Goal: Information Seeking & Learning: Learn about a topic

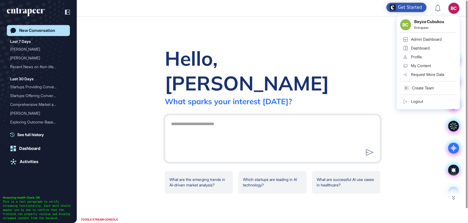
click at [432, 38] on div "Admin Dashboard" at bounding box center [426, 39] width 31 height 4
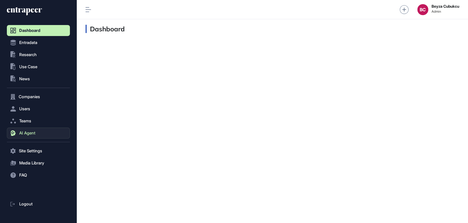
click at [30, 134] on span "AI Agent" at bounding box center [27, 133] width 16 height 4
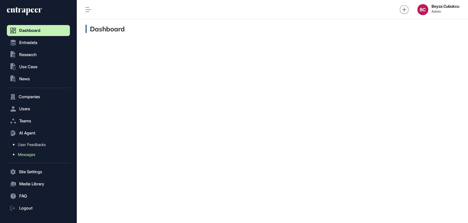
click at [30, 153] on span "Messages" at bounding box center [27, 154] width 18 height 4
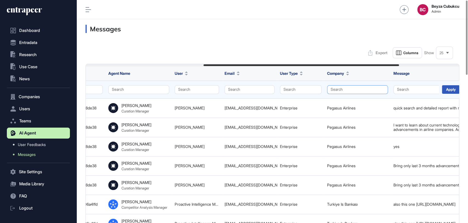
scroll to position [0, 228]
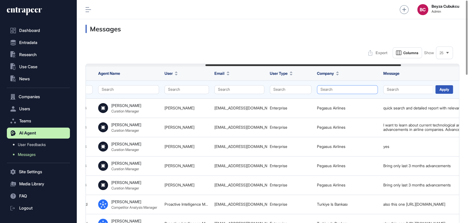
click at [339, 88] on button "Search" at bounding box center [347, 89] width 61 height 9
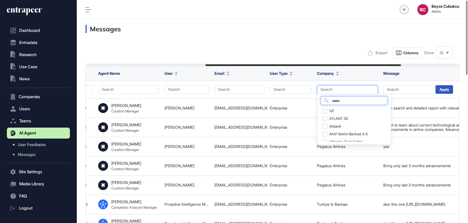
click at [335, 98] on input "text" at bounding box center [360, 100] width 56 height 7
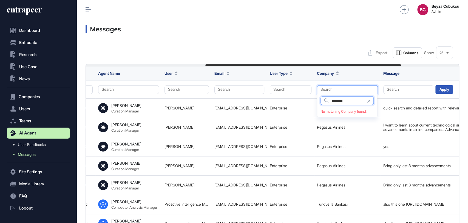
click at [350, 99] on input "********" at bounding box center [353, 100] width 42 height 7
type input "****"
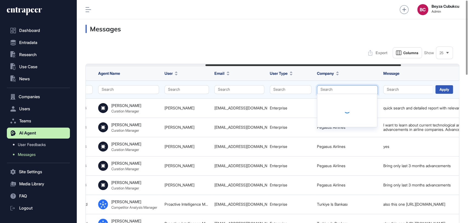
click at [333, 90] on button "Search" at bounding box center [347, 89] width 61 height 9
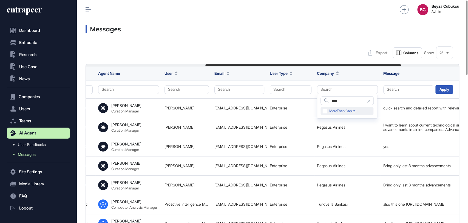
click at [348, 108] on div "MoreThan Capital" at bounding box center [347, 111] width 53 height 8
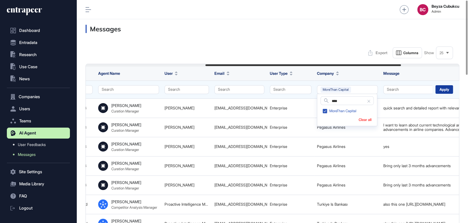
click at [443, 89] on div "Apply" at bounding box center [445, 89] width 18 height 9
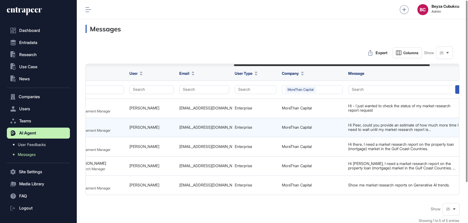
scroll to position [0, 339]
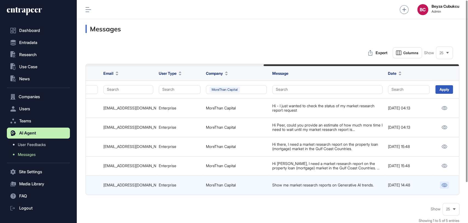
click at [446, 183] on icon at bounding box center [445, 185] width 6 height 4
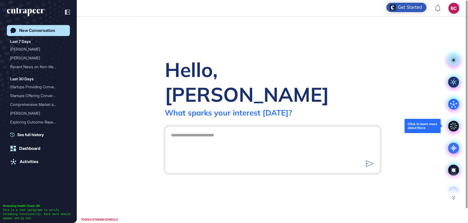
click at [457, 128] on icon at bounding box center [453, 125] width 11 height 11
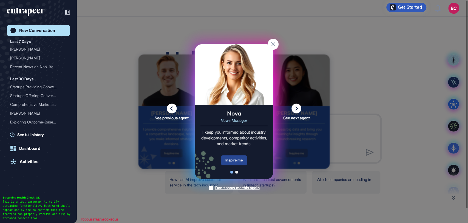
click at [239, 161] on div "Inspire me" at bounding box center [234, 160] width 26 height 10
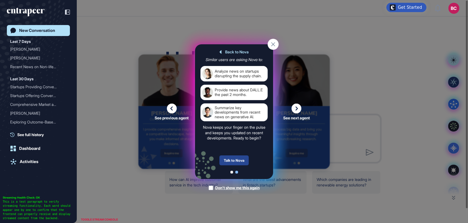
click at [234, 160] on div "Talk to Nova" at bounding box center [233, 160] width 29 height 10
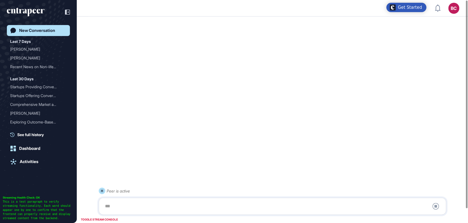
click at [140, 206] on div at bounding box center [273, 205] width 342 height 11
click at [130, 207] on div at bounding box center [273, 205] width 342 height 11
click at [35, 28] on div "New Conversation" at bounding box center [37, 30] width 36 height 5
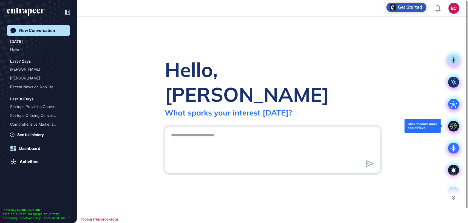
click at [456, 125] on icon at bounding box center [453, 125] width 11 height 11
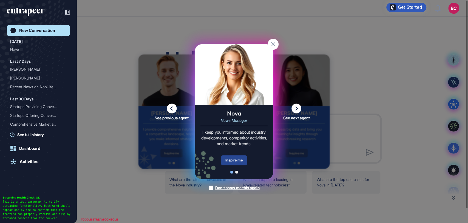
click at [226, 157] on div "Inspire me" at bounding box center [234, 160] width 26 height 10
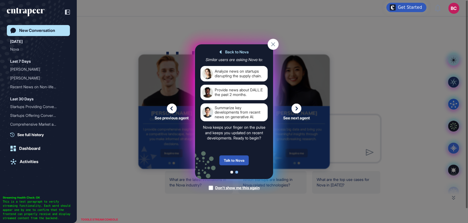
click at [226, 157] on div "Talk to Nova" at bounding box center [233, 160] width 29 height 10
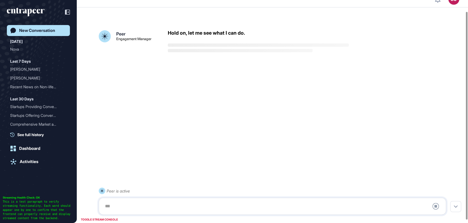
scroll to position [15, 0]
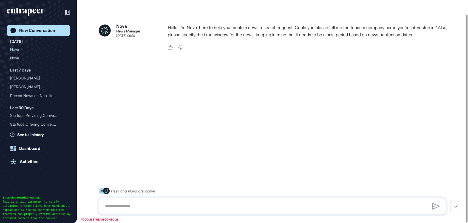
click at [122, 214] on div "Peer and Nova are active" at bounding box center [273, 200] width 348 height 27
click at [122, 209] on textarea at bounding box center [273, 205] width 342 height 11
paste textarea "**********"
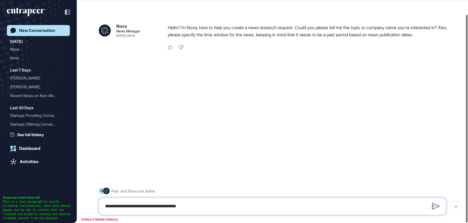
type textarea "**********"
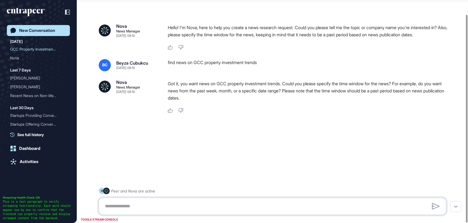
click at [147, 203] on textarea at bounding box center [273, 205] width 342 height 11
type textarea "**********"
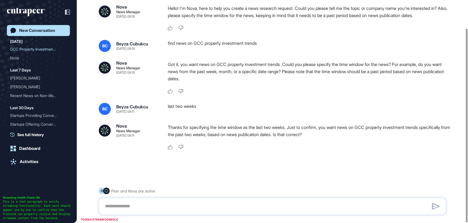
scroll to position [33, 0]
click at [199, 202] on textarea at bounding box center [273, 205] width 342 height 11
type textarea "***"
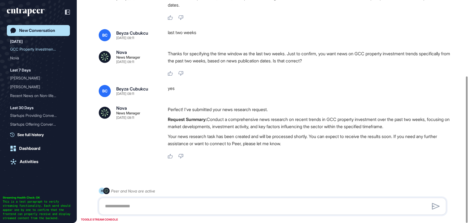
scroll to position [115, 0]
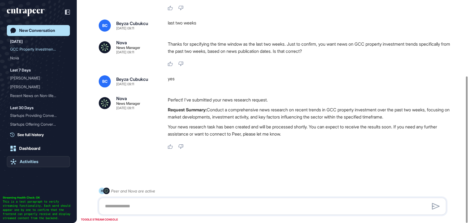
click at [33, 158] on link "Activities" at bounding box center [38, 161] width 63 height 11
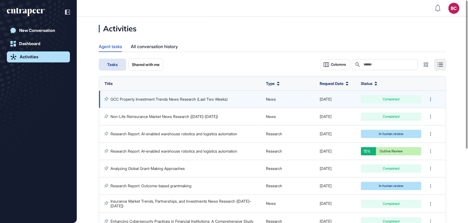
click at [155, 97] on link "GCC Property Investment Trends News Research (Last Two Weeks)" at bounding box center [169, 99] width 117 height 5
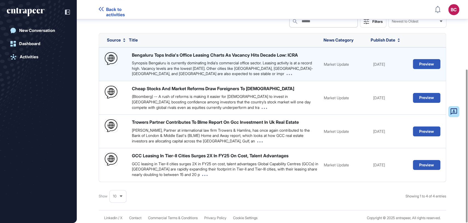
scroll to position [100, 0]
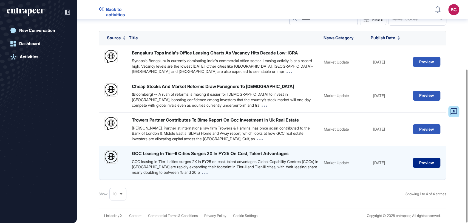
click at [421, 161] on button "Preview" at bounding box center [426, 162] width 27 height 10
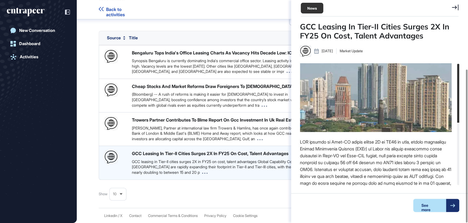
scroll to position [2, 0]
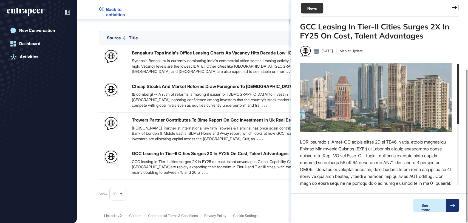
click at [430, 202] on div "See more" at bounding box center [429, 204] width 33 height 13
click at [452, 7] on icon at bounding box center [455, 7] width 7 height 6
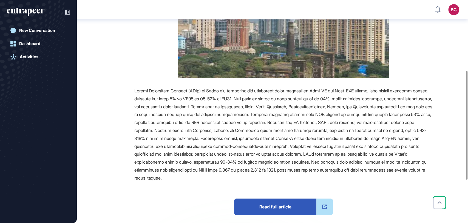
scroll to position [155, 0]
